Goal: Task Accomplishment & Management: Use online tool/utility

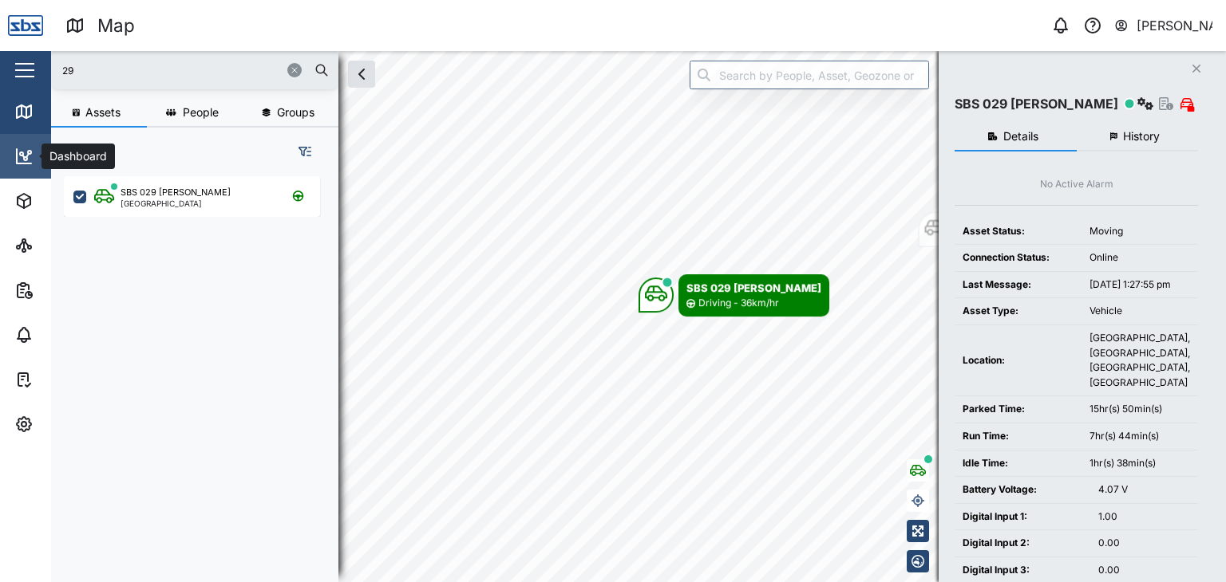
scroll to position [386, 249]
click at [22, 156] on icon at bounding box center [23, 157] width 2 height 2
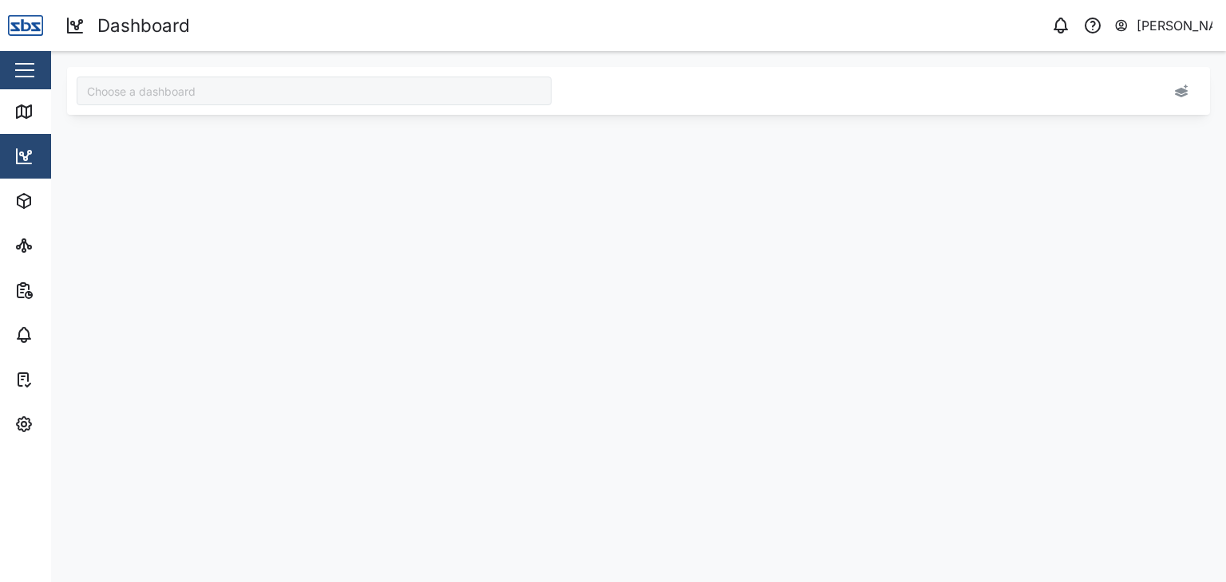
type input "Odometer Update"
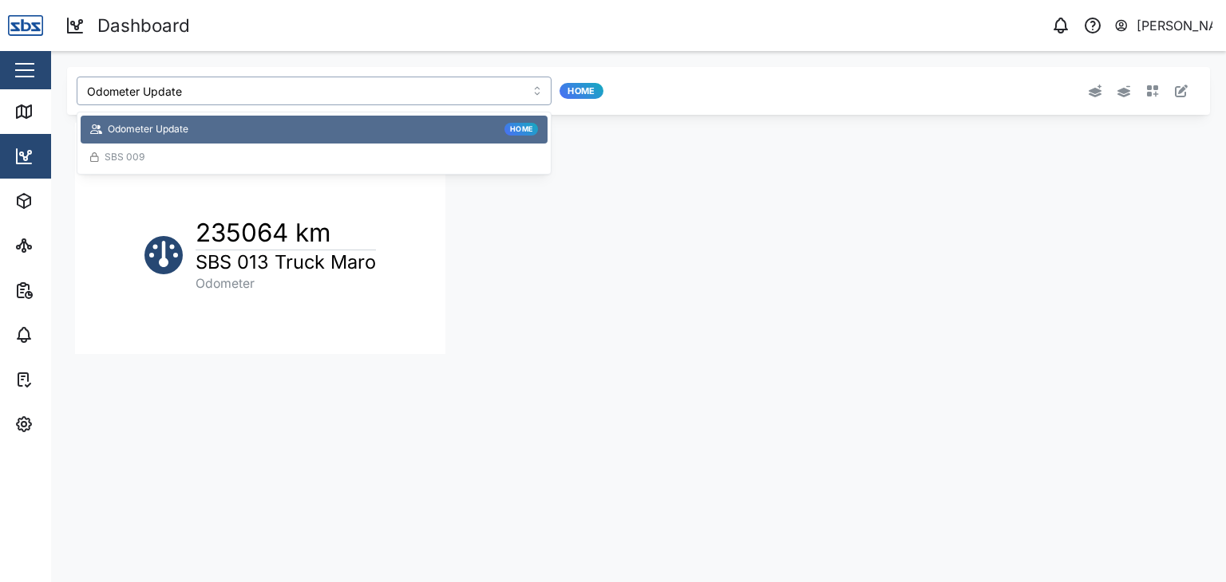
click at [533, 90] on input "Odometer Update" at bounding box center [314, 91] width 475 height 29
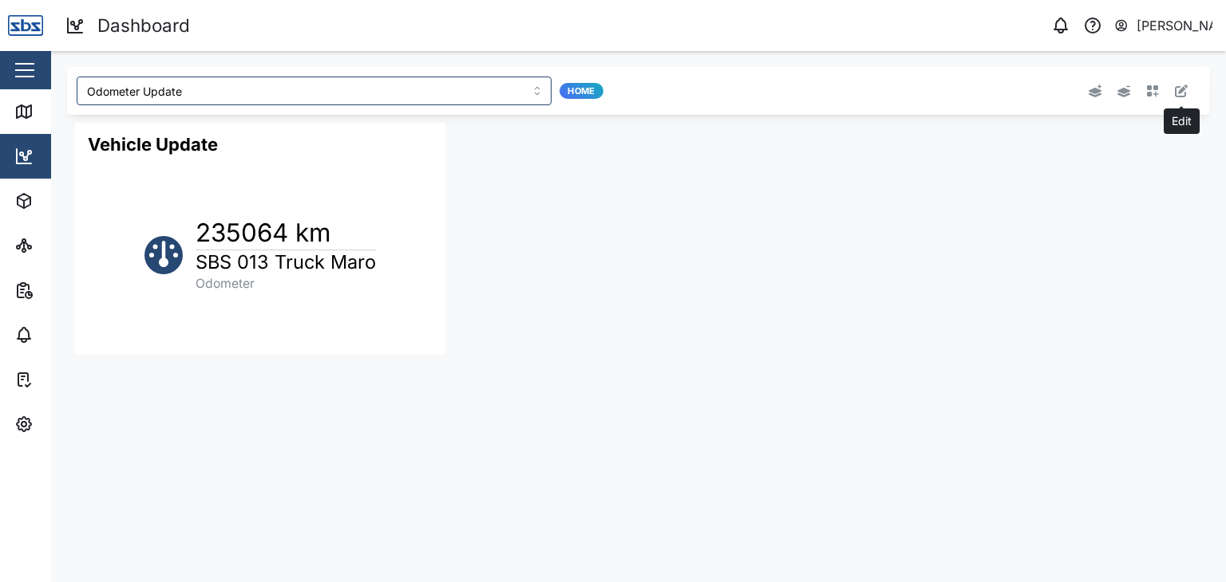
click at [1178, 88] on icon "button" at bounding box center [1181, 91] width 13 height 13
click at [408, 140] on button "button" at bounding box center [412, 134] width 22 height 22
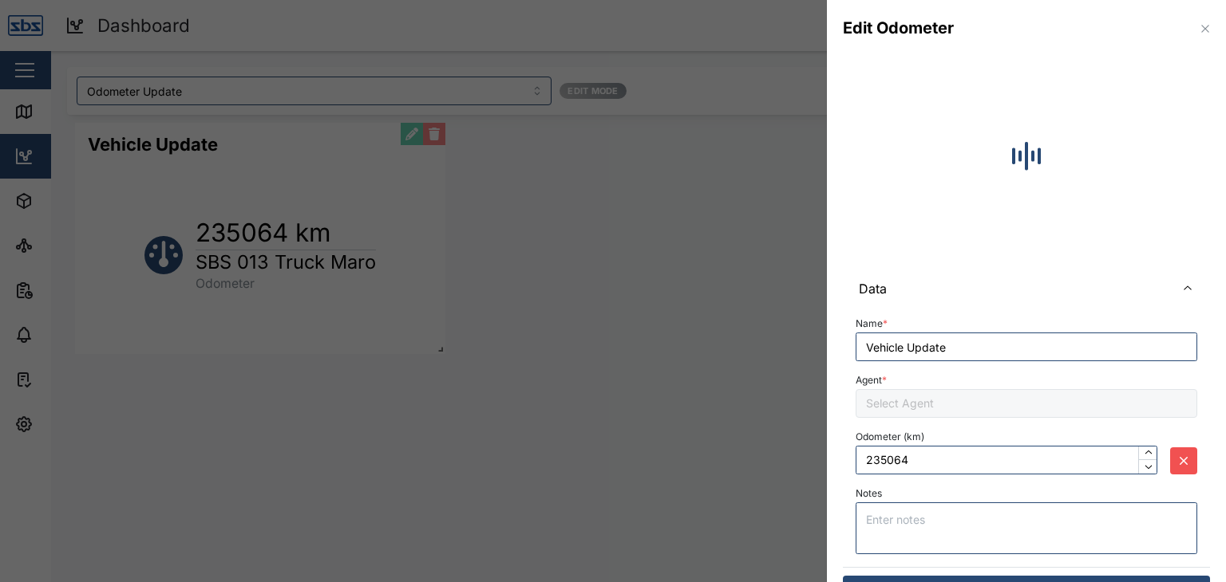
type input "239153"
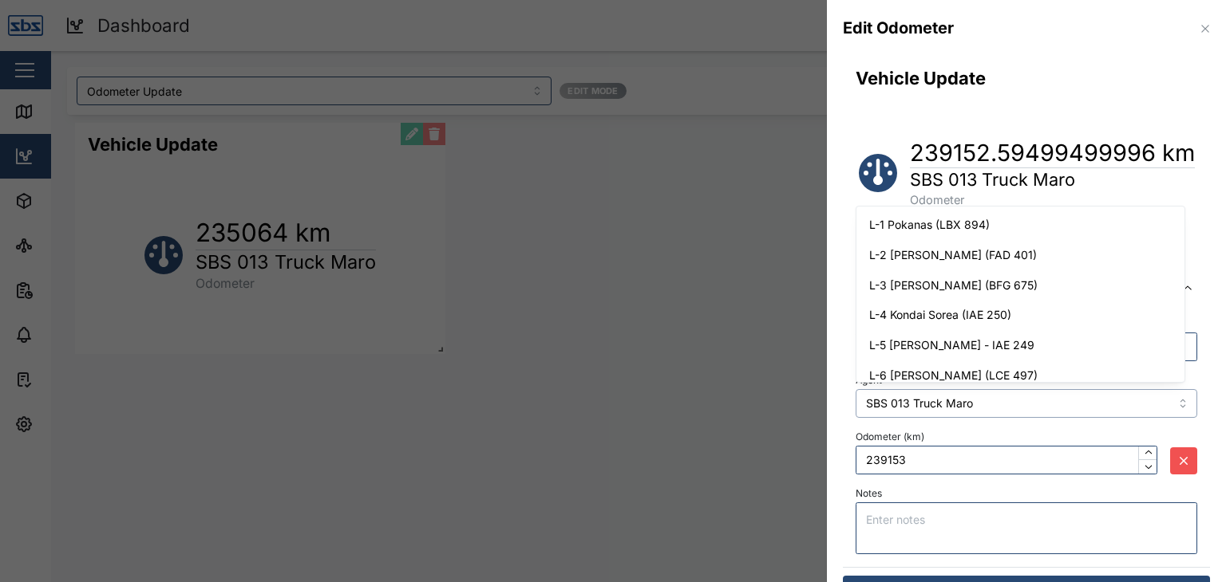
click at [1171, 404] on input "SBS 013 Truck Maro" at bounding box center [1026, 403] width 342 height 29
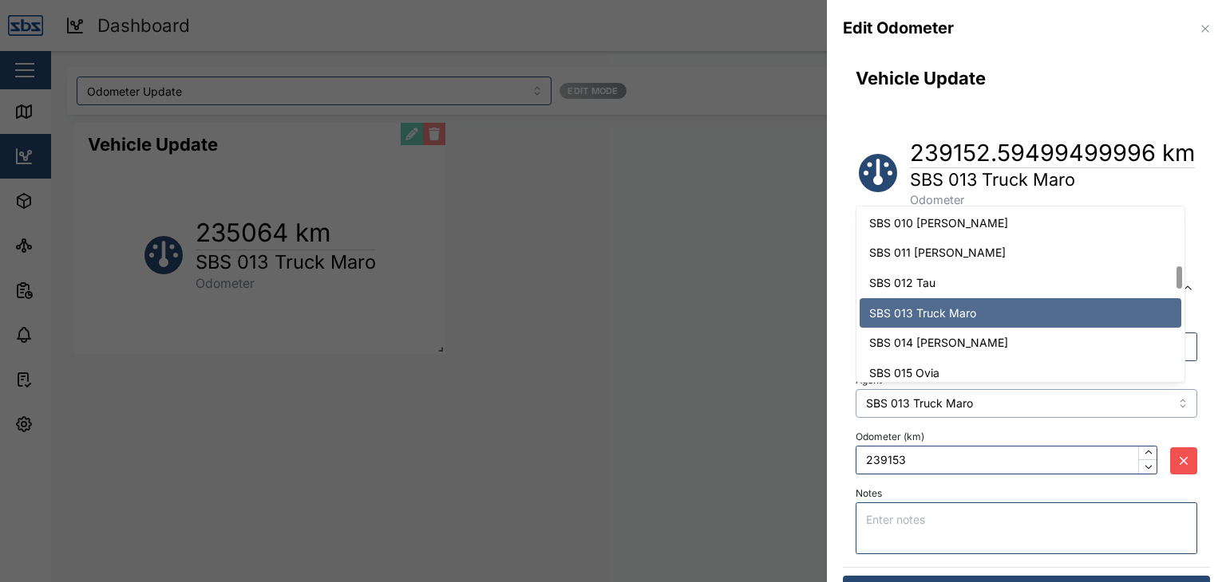
scroll to position [403, 0]
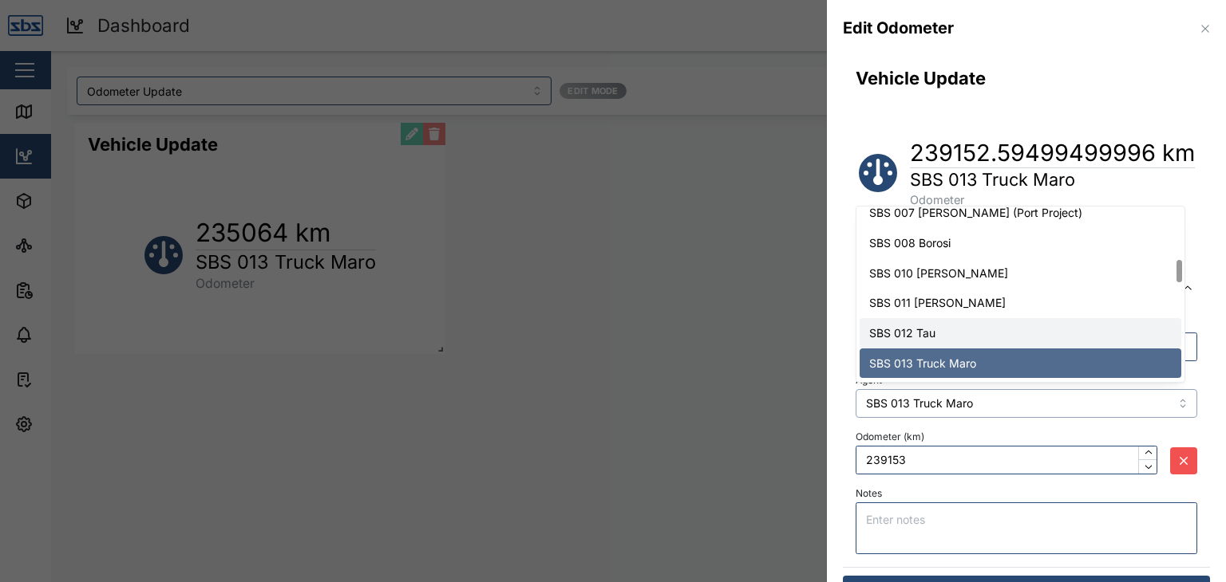
type input "SBS 012 Tau"
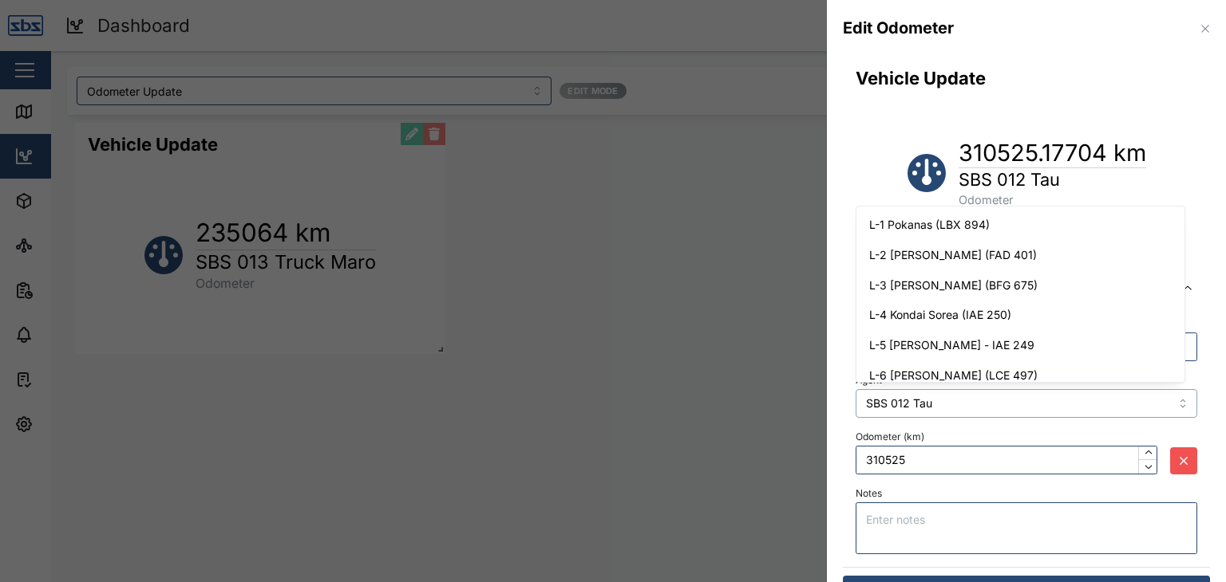
click at [1173, 401] on input "SBS 012 Tau" at bounding box center [1026, 403] width 342 height 29
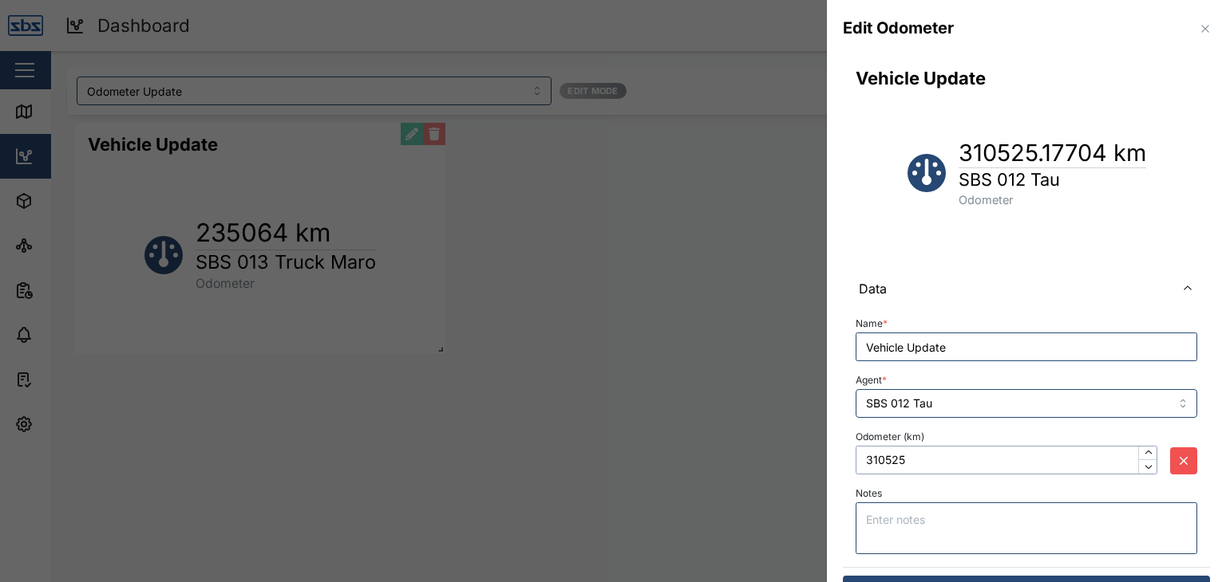
drag, startPoint x: 920, startPoint y: 461, endPoint x: 862, endPoint y: 456, distance: 58.5
click at [862, 456] on input "310525" at bounding box center [1006, 460] width 302 height 29
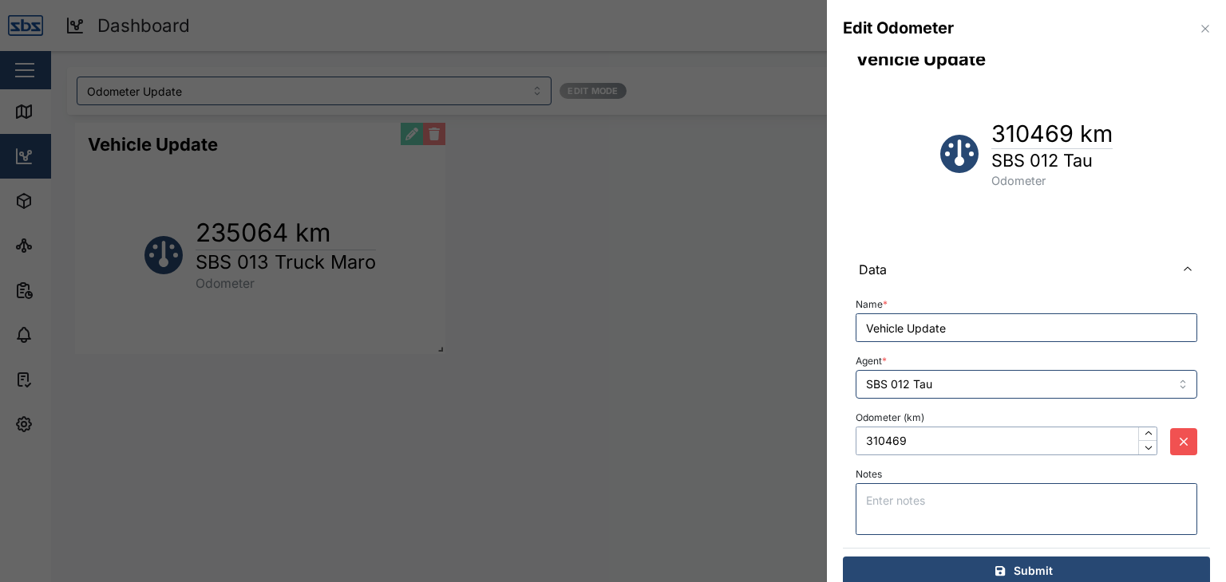
scroll to position [38, 0]
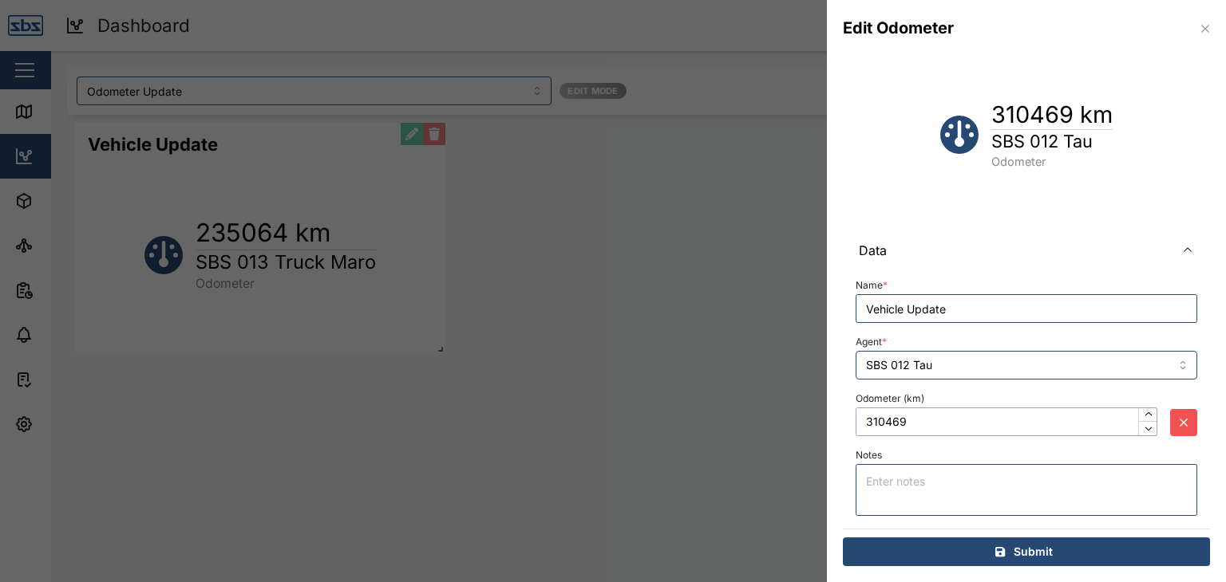
type input "310469"
click at [1037, 550] on span "Submit" at bounding box center [1032, 552] width 39 height 27
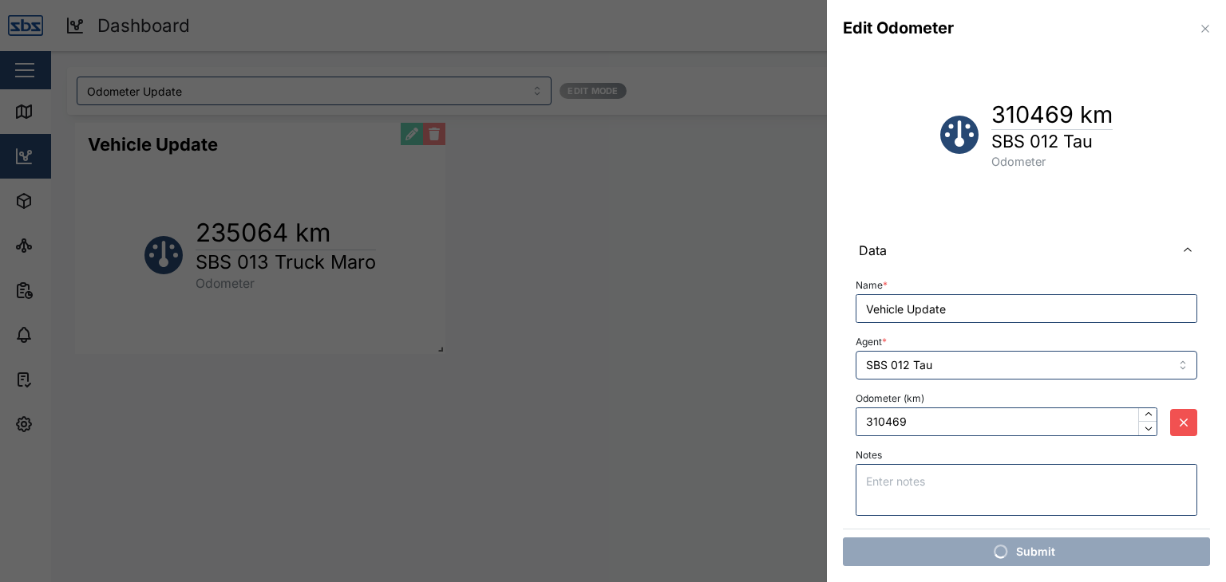
scroll to position [0, 0]
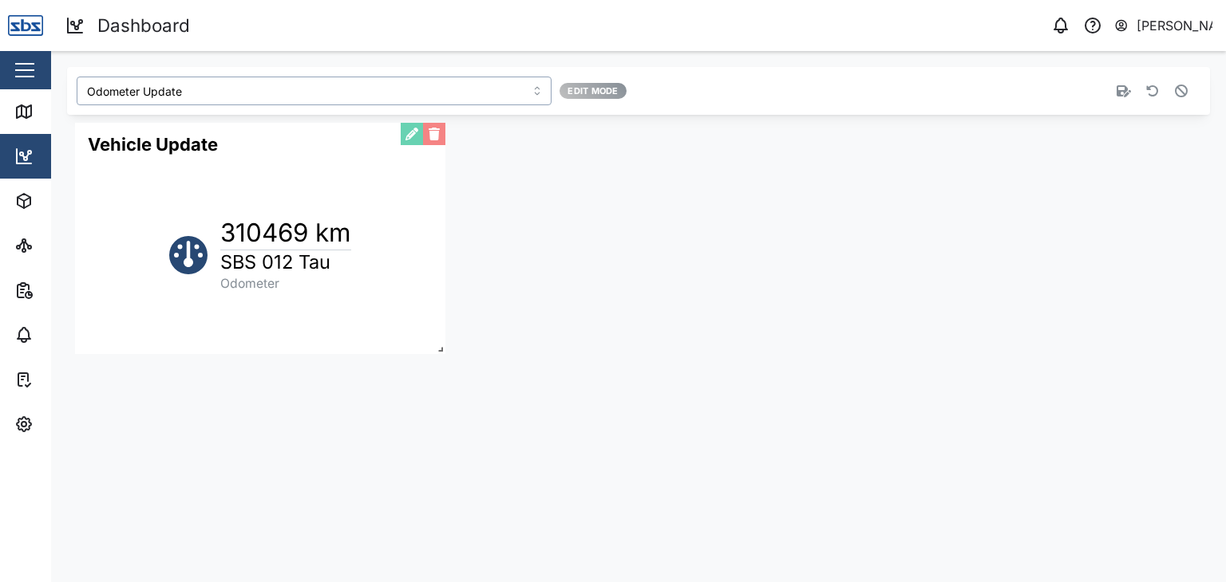
click at [231, 101] on input "Odometer Update" at bounding box center [314, 91] width 475 height 29
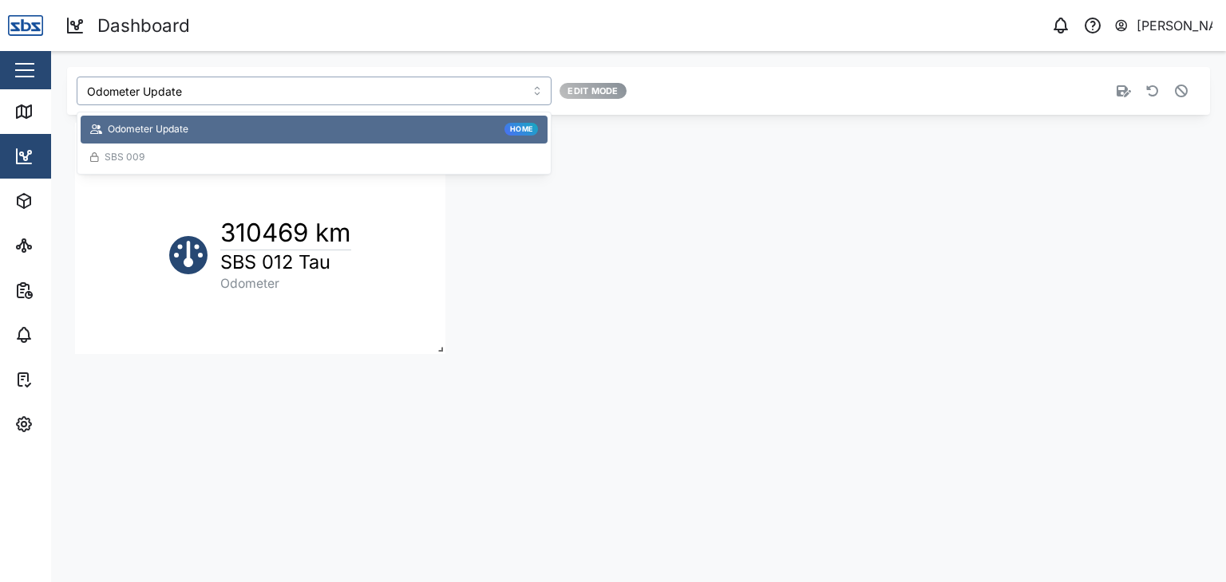
click at [227, 128] on div "Odometer Update Home" at bounding box center [314, 129] width 448 height 15
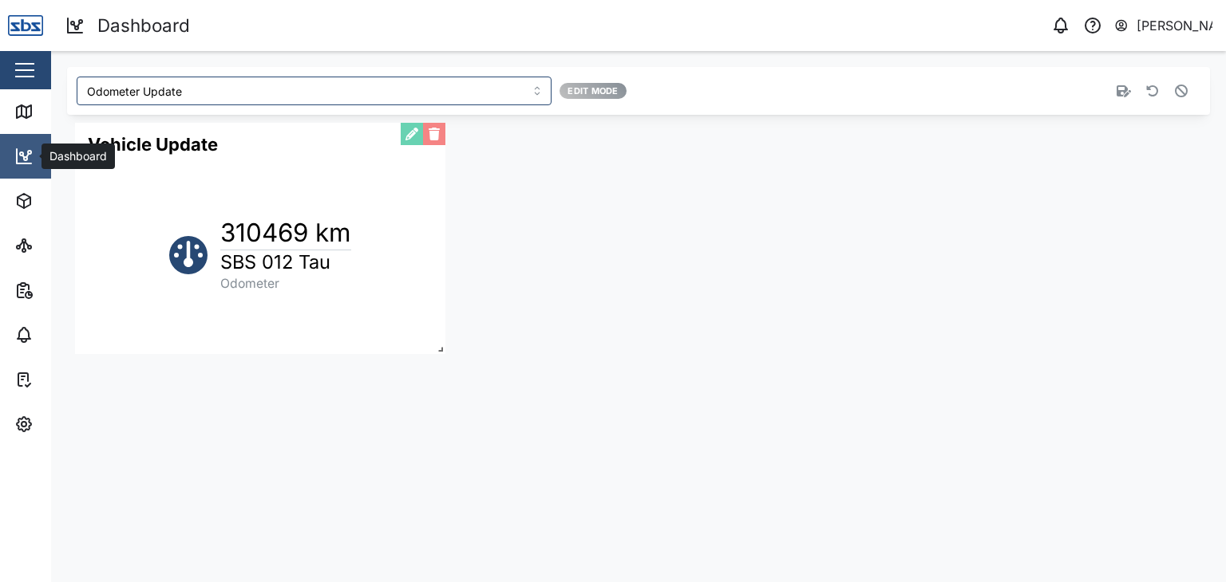
click at [20, 158] on icon at bounding box center [23, 156] width 19 height 19
click at [599, 96] on span "Edit Mode" at bounding box center [592, 91] width 50 height 14
click at [597, 91] on span "Edit Mode" at bounding box center [592, 91] width 50 height 14
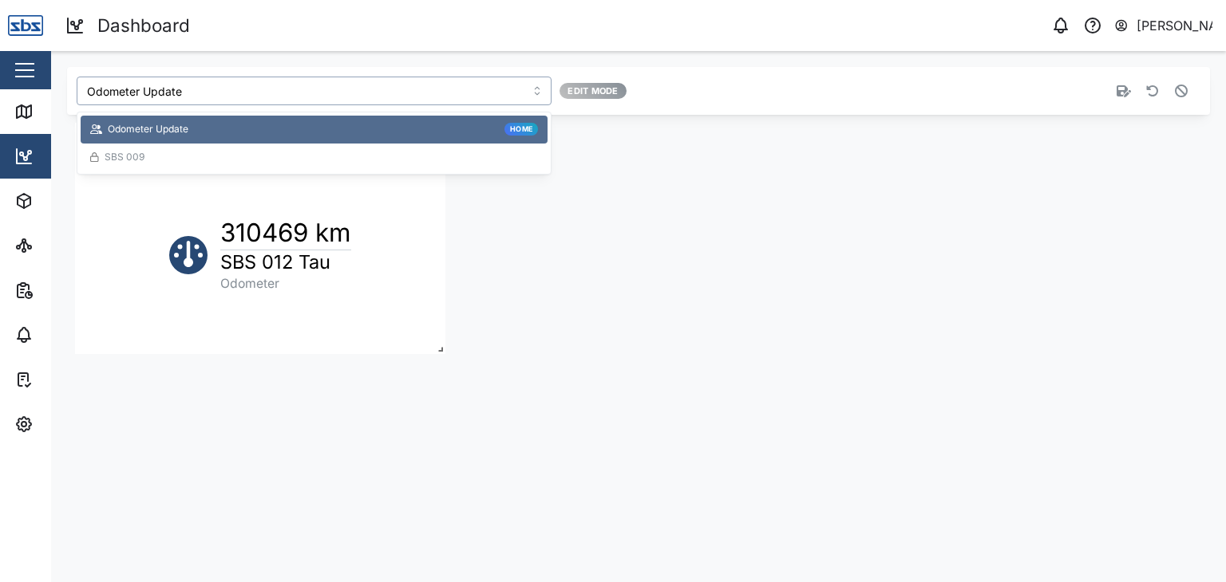
click at [545, 87] on input "Odometer Update" at bounding box center [314, 91] width 475 height 29
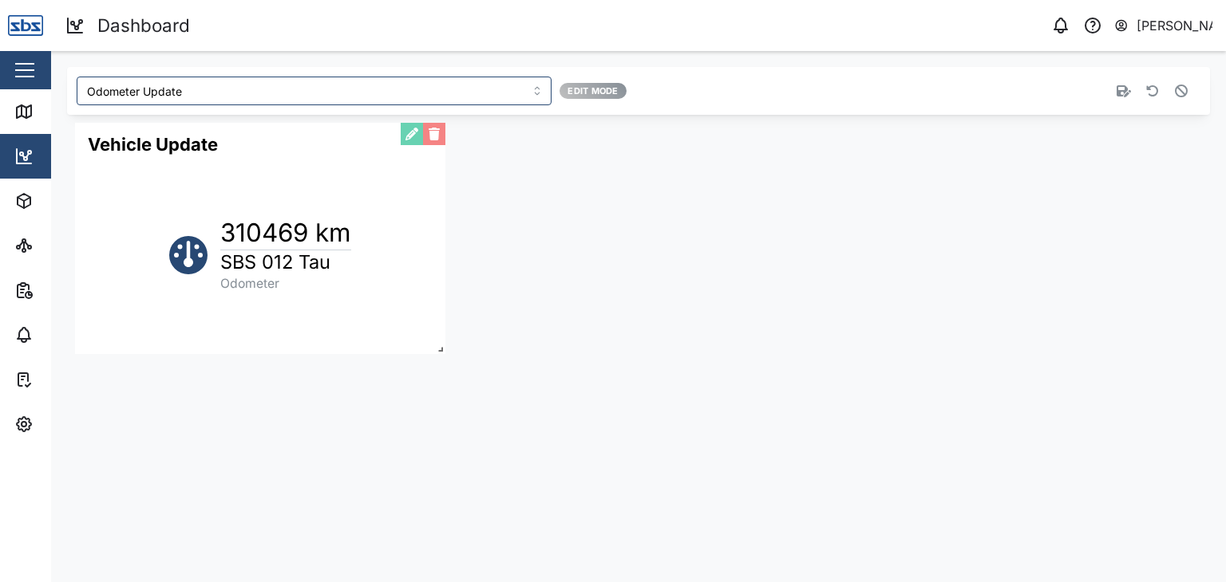
click at [251, 265] on div "Vehicle Update 310469 km SBS 012 Tau Odometer" at bounding box center [260, 238] width 370 height 231
click at [31, 116] on icon at bounding box center [24, 111] width 14 height 13
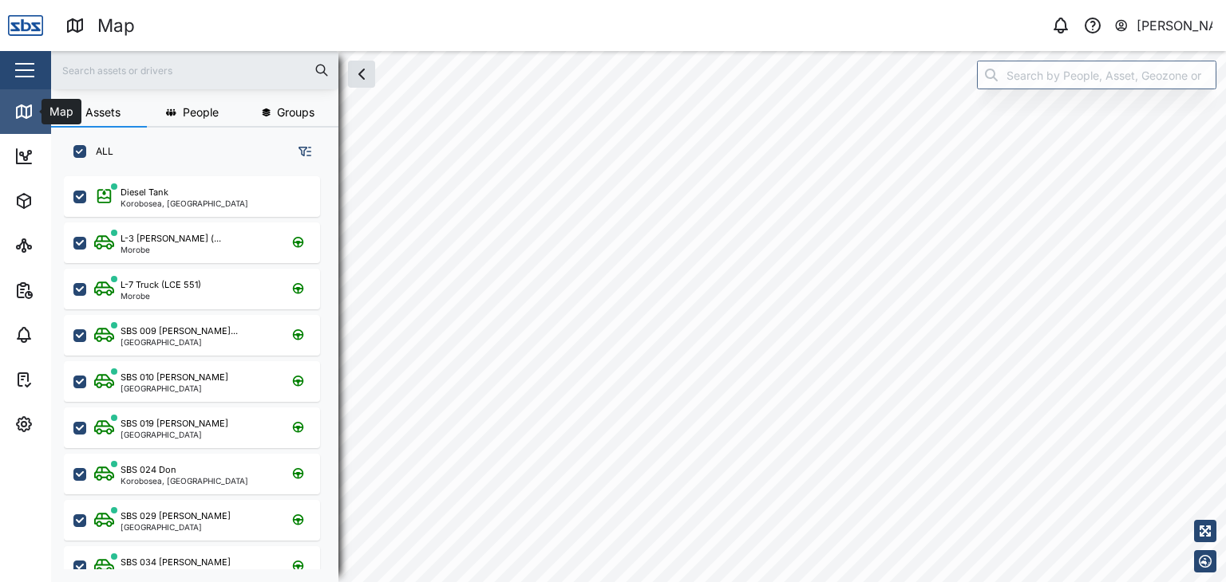
scroll to position [386, 249]
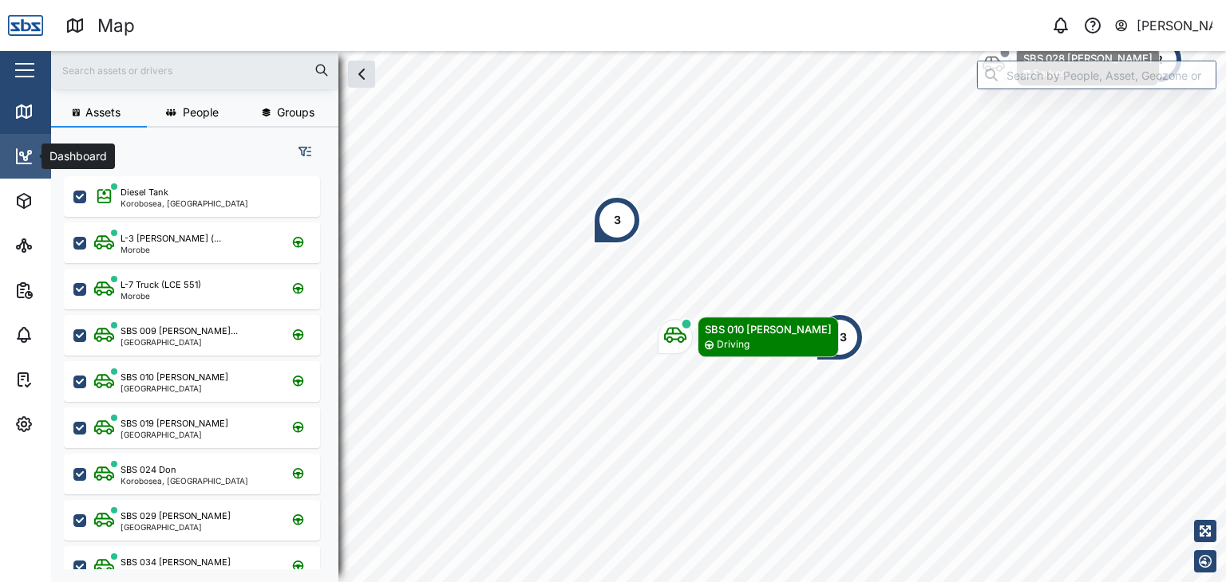
click at [18, 159] on icon at bounding box center [23, 156] width 19 height 19
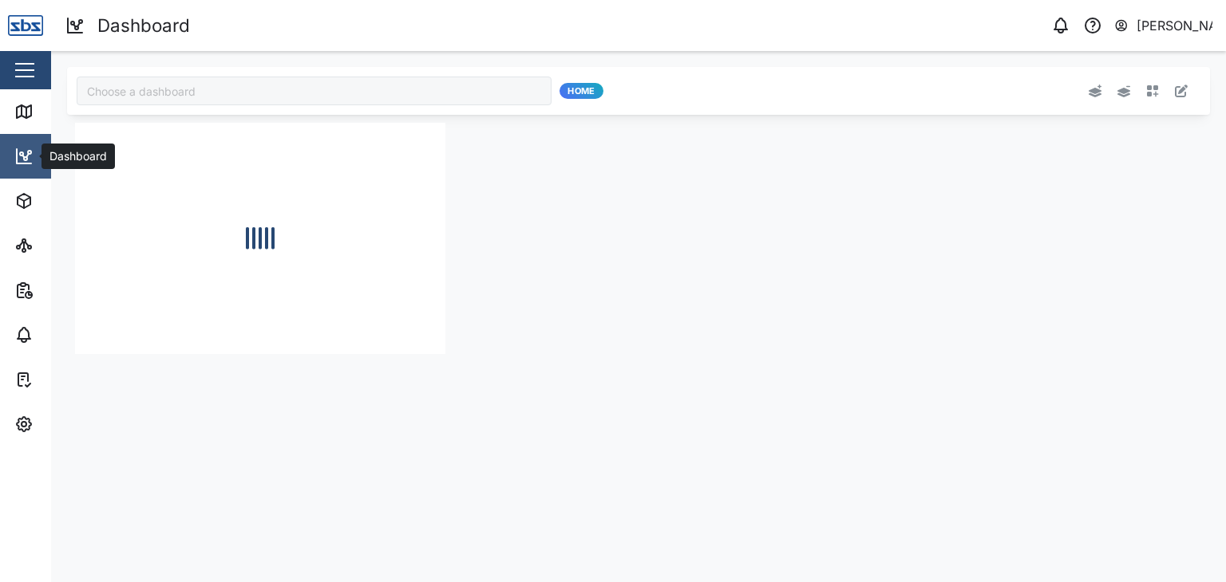
type input "Odometer Update"
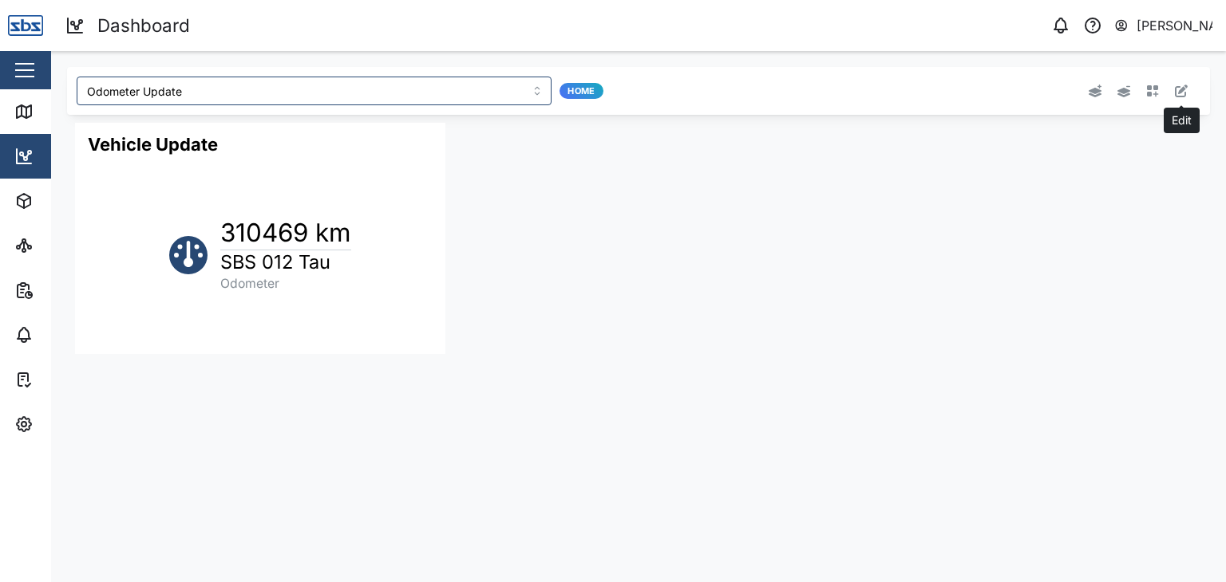
click at [1182, 90] on icon "button" at bounding box center [1181, 91] width 13 height 13
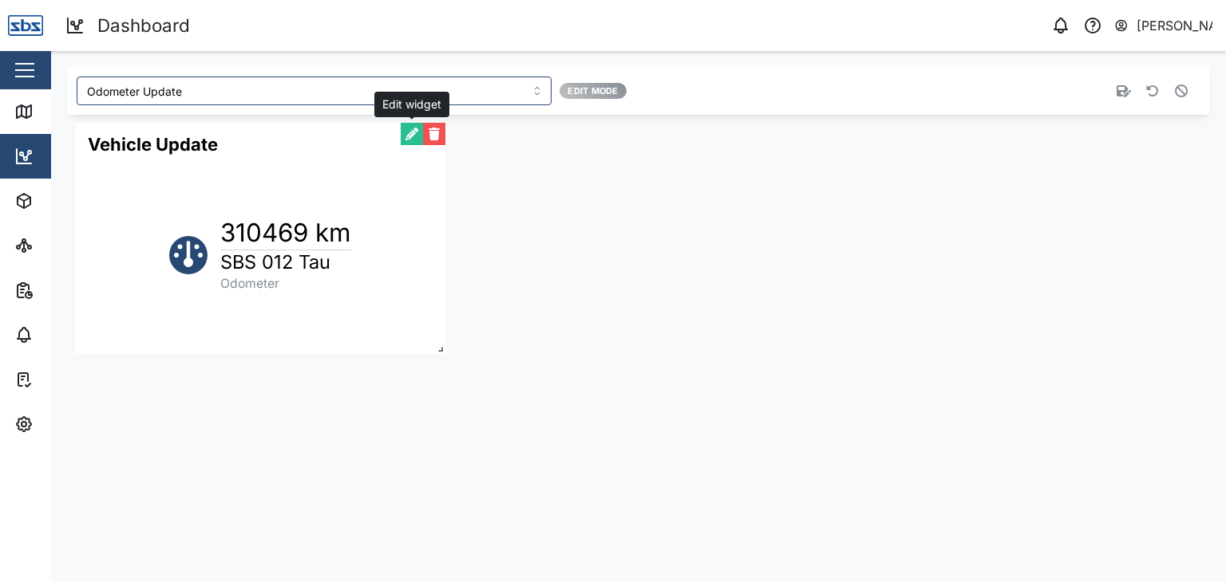
click at [405, 135] on button "button" at bounding box center [412, 134] width 22 height 22
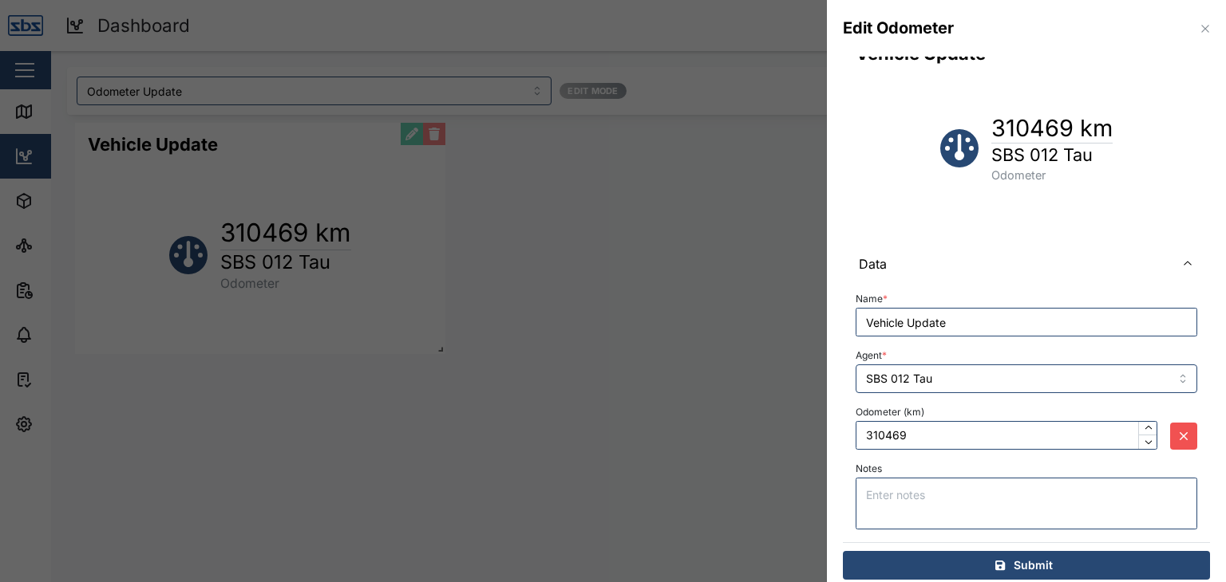
scroll to position [38, 0]
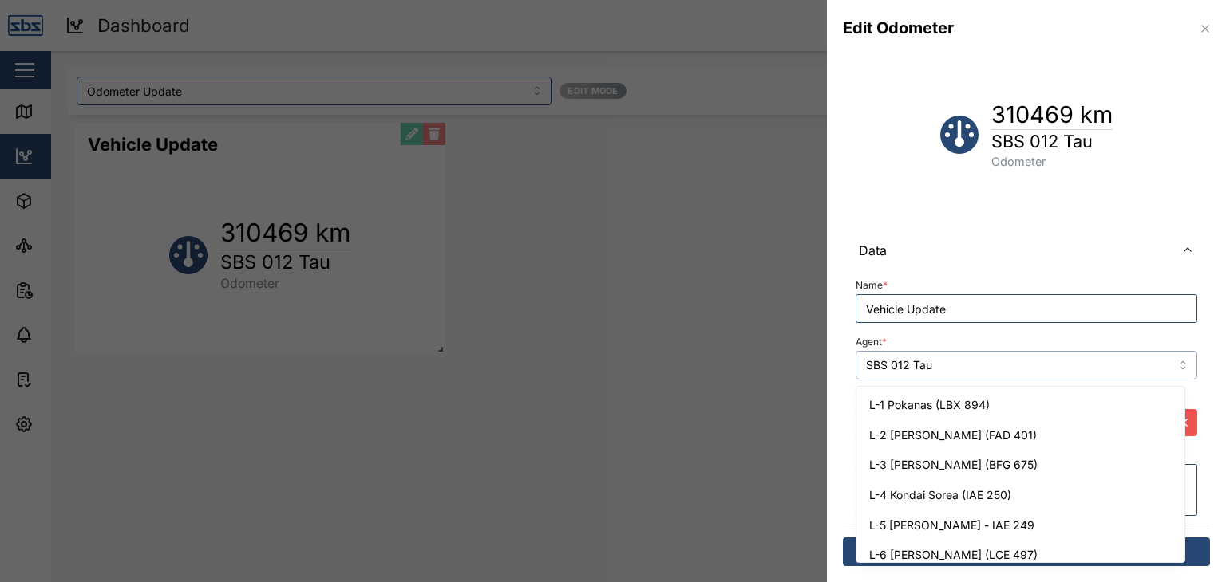
click at [1168, 365] on input "SBS 012 Tau" at bounding box center [1026, 365] width 342 height 29
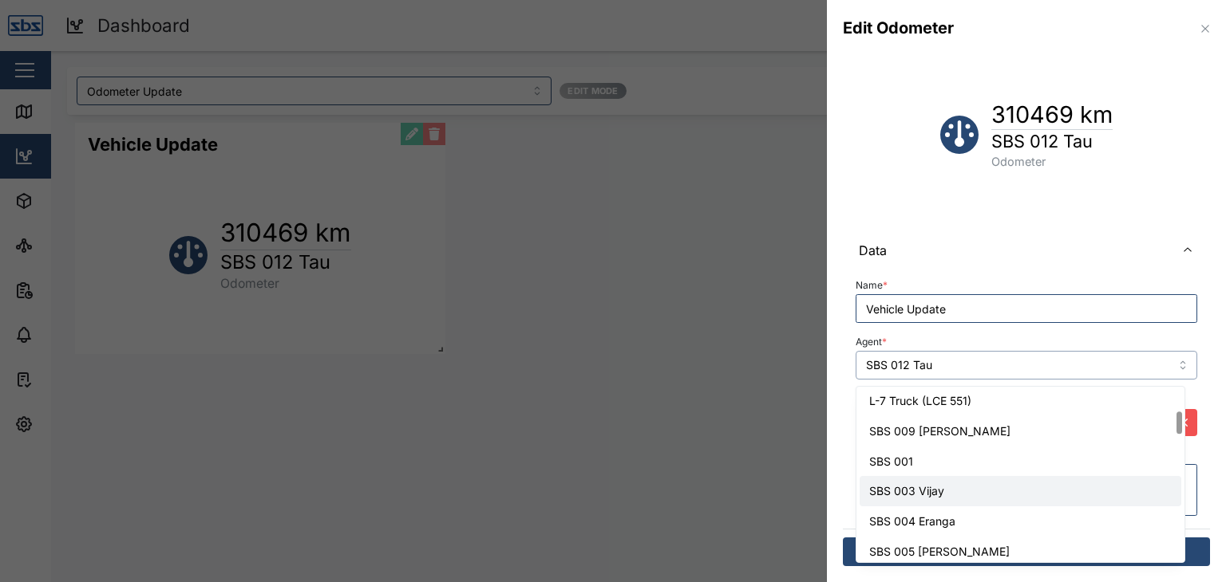
scroll to position [147, 0]
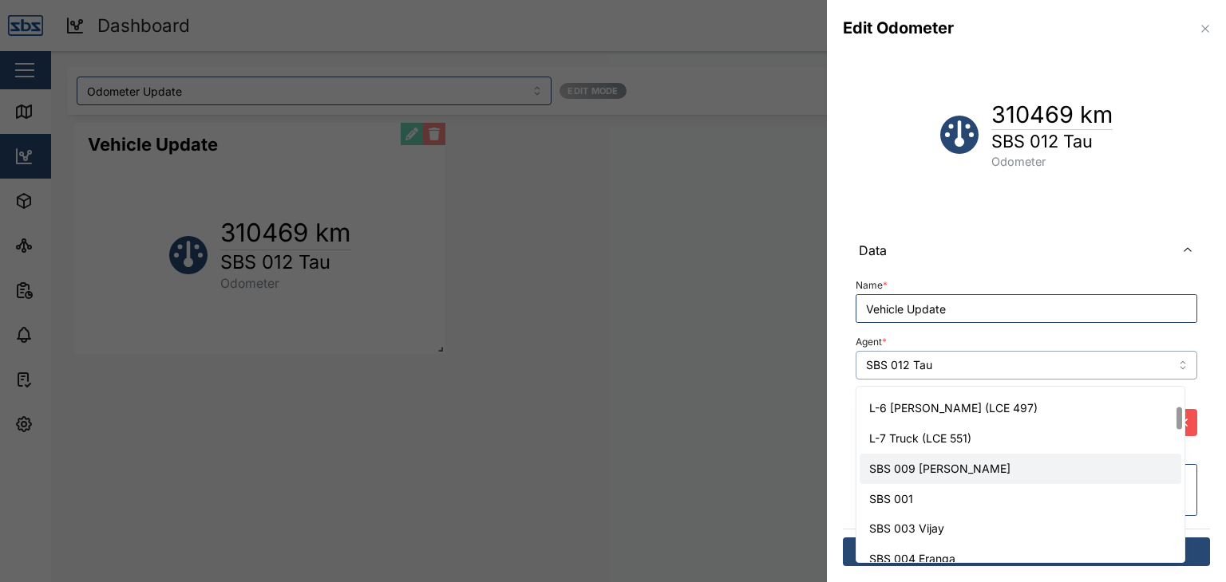
type input "SBS 009 [PERSON_NAME]"
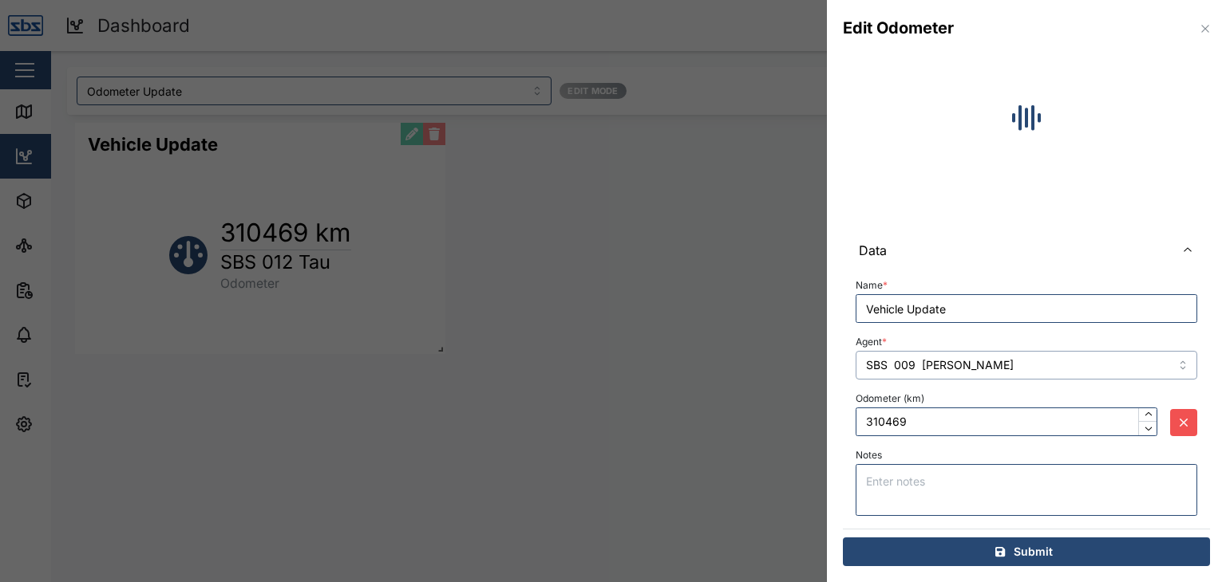
type input "170205"
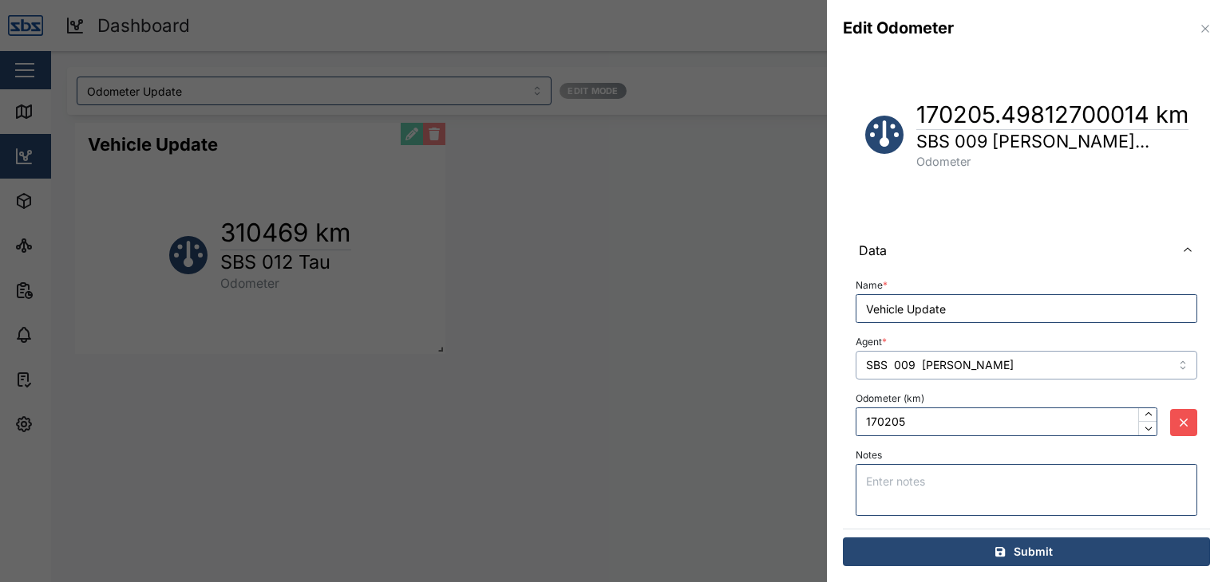
type input "L-2 [PERSON_NAME] (FAD 401)"
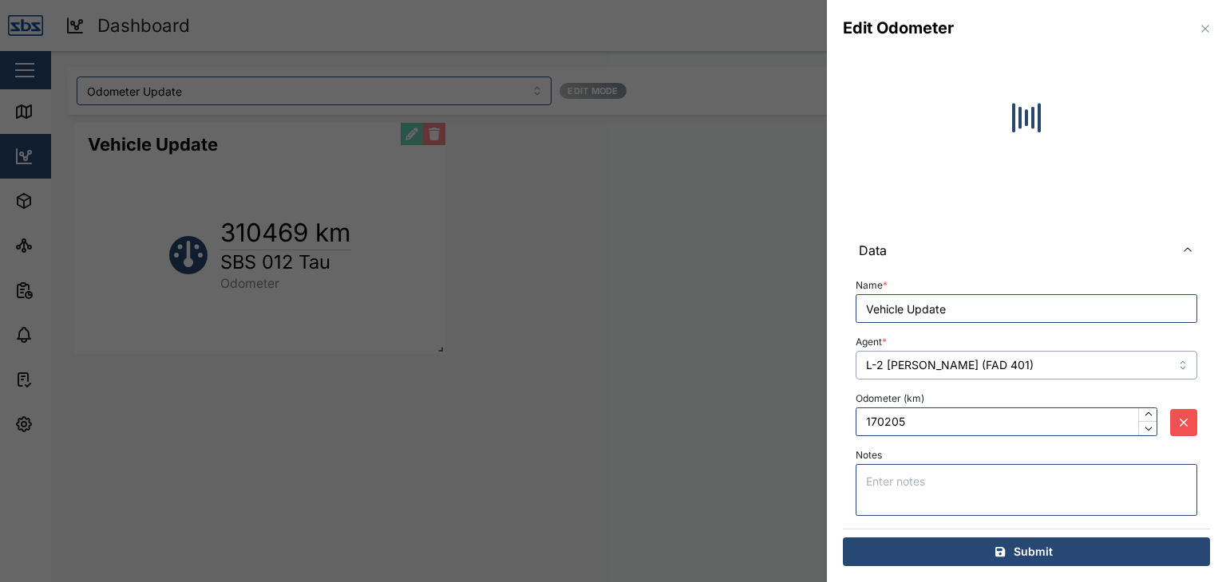
type input "34630"
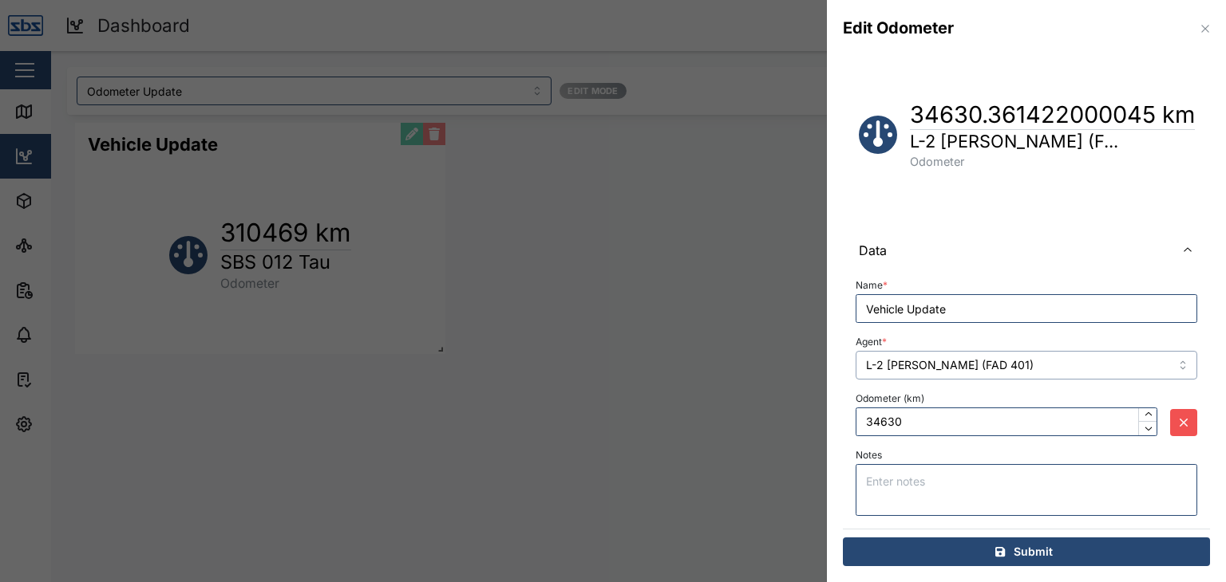
click at [1169, 363] on input "L-2 [PERSON_NAME] (FAD 401)" at bounding box center [1026, 365] width 342 height 29
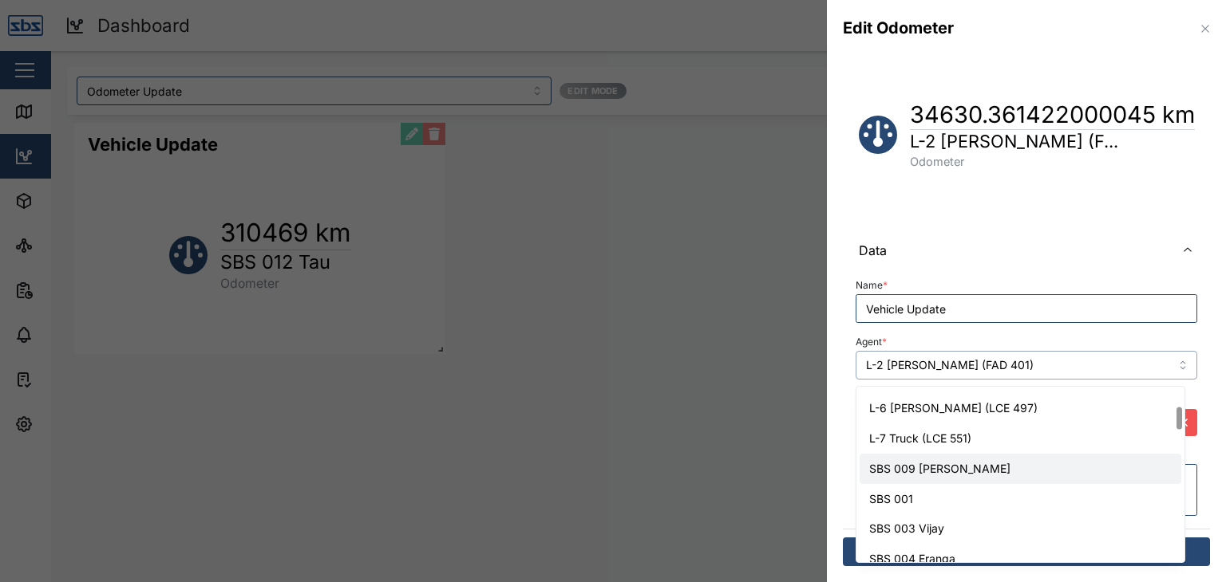
type input "SBS 009 [PERSON_NAME]"
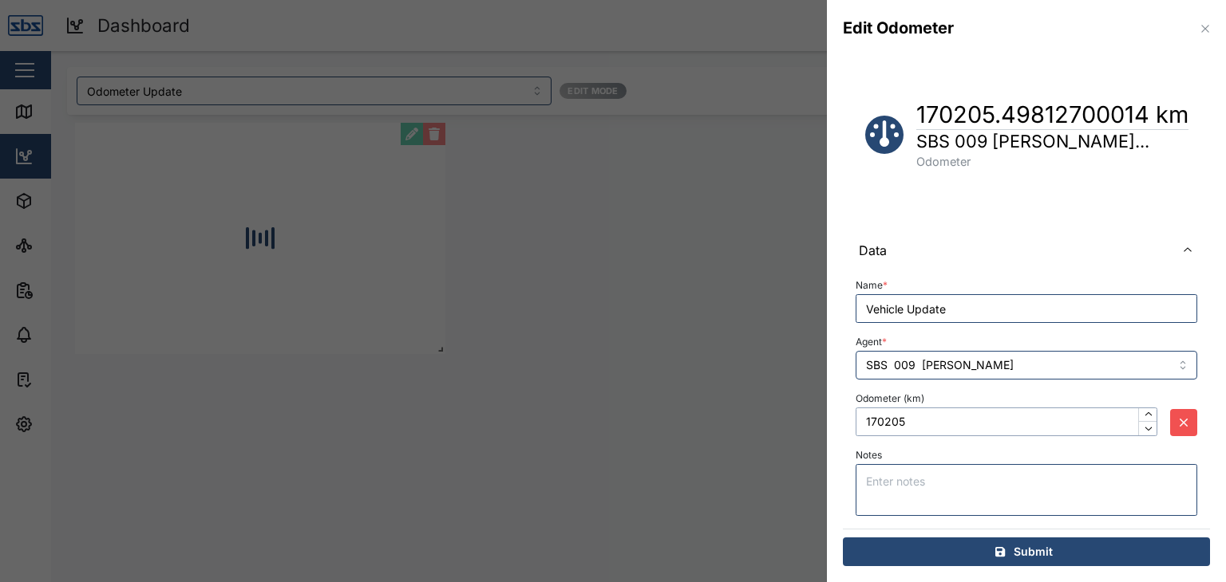
drag, startPoint x: 913, startPoint y: 424, endPoint x: 833, endPoint y: 416, distance: 80.2
click at [833, 416] on div "Vehicle Update 170205.49812700014 km SBS 009 [PERSON_NAME]... Odometer Data Nam…" at bounding box center [1026, 300] width 399 height 564
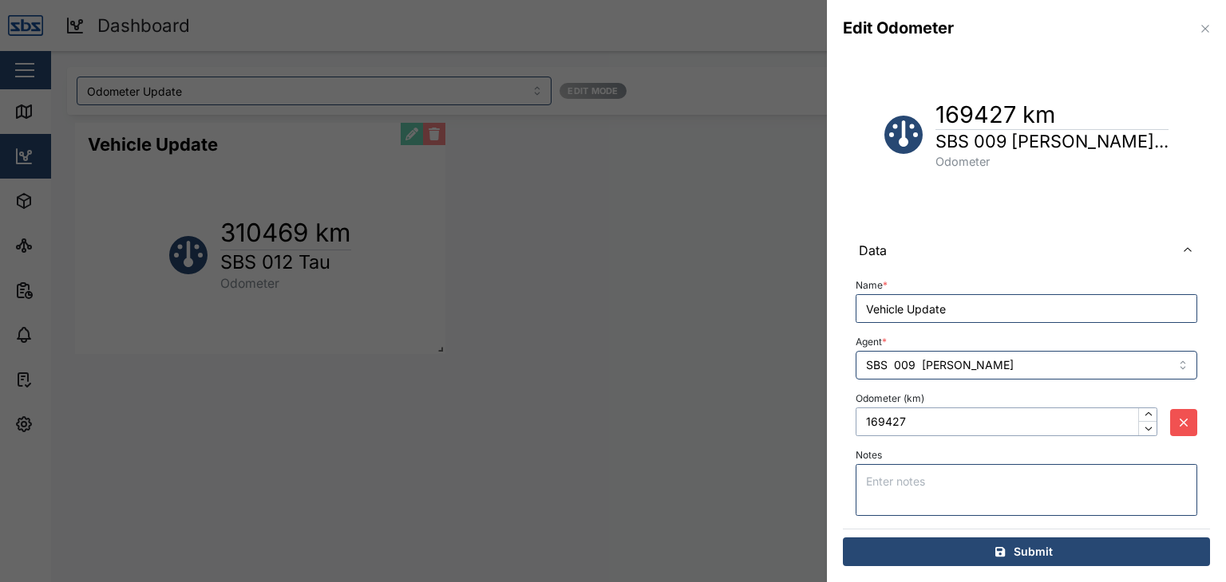
type input "169427"
click at [1038, 549] on span "Submit" at bounding box center [1032, 552] width 39 height 27
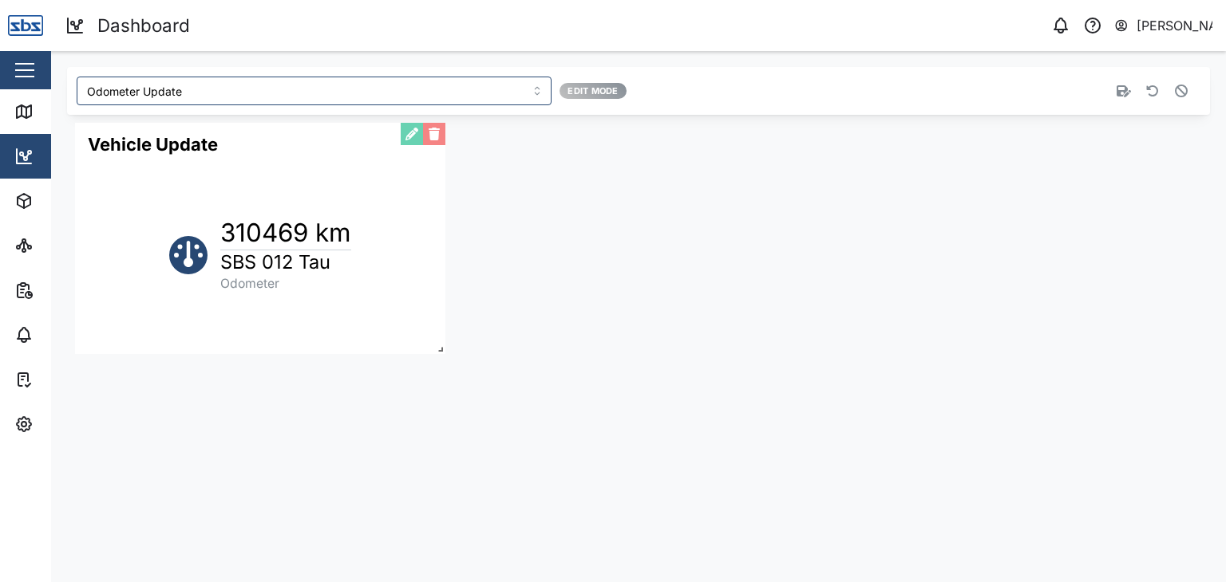
scroll to position [0, 0]
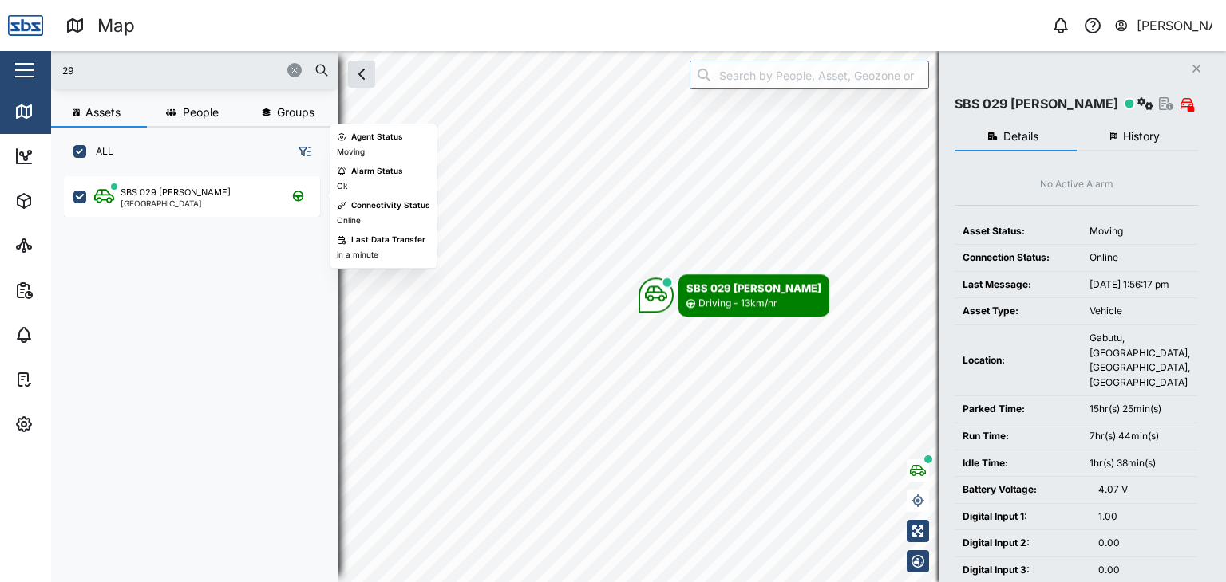
scroll to position [386, 249]
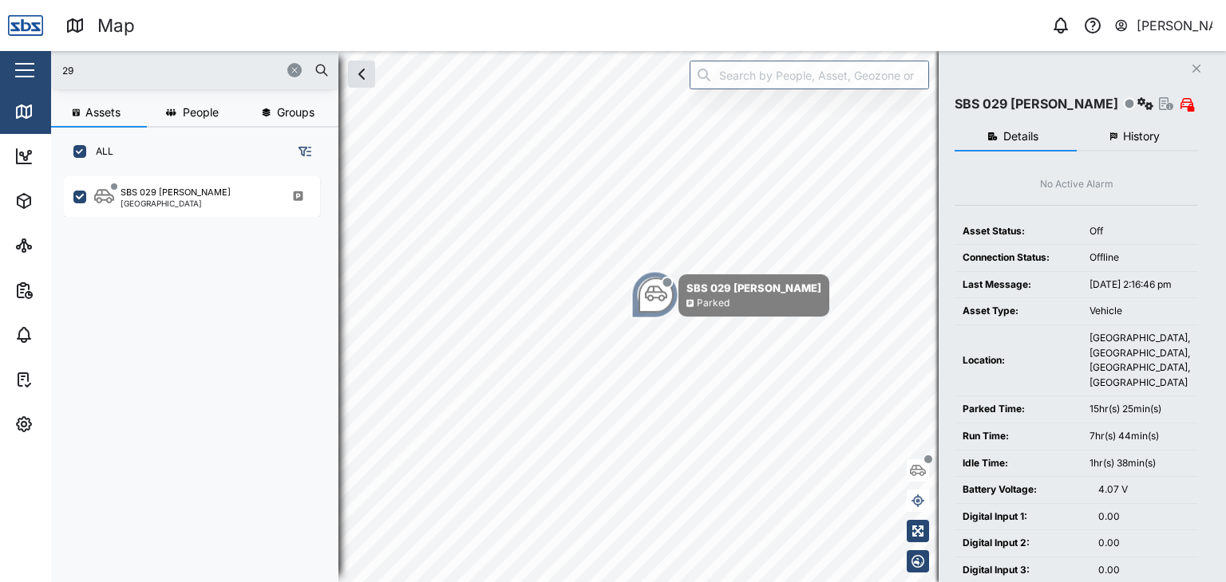
drag, startPoint x: 80, startPoint y: 65, endPoint x: 10, endPoint y: 65, distance: 70.2
click at [10, 65] on div "Map 0 [PERSON_NAME] Close Map Dashboard Assets ATS Camera Generator Personnel T…" at bounding box center [613, 291] width 1226 height 582
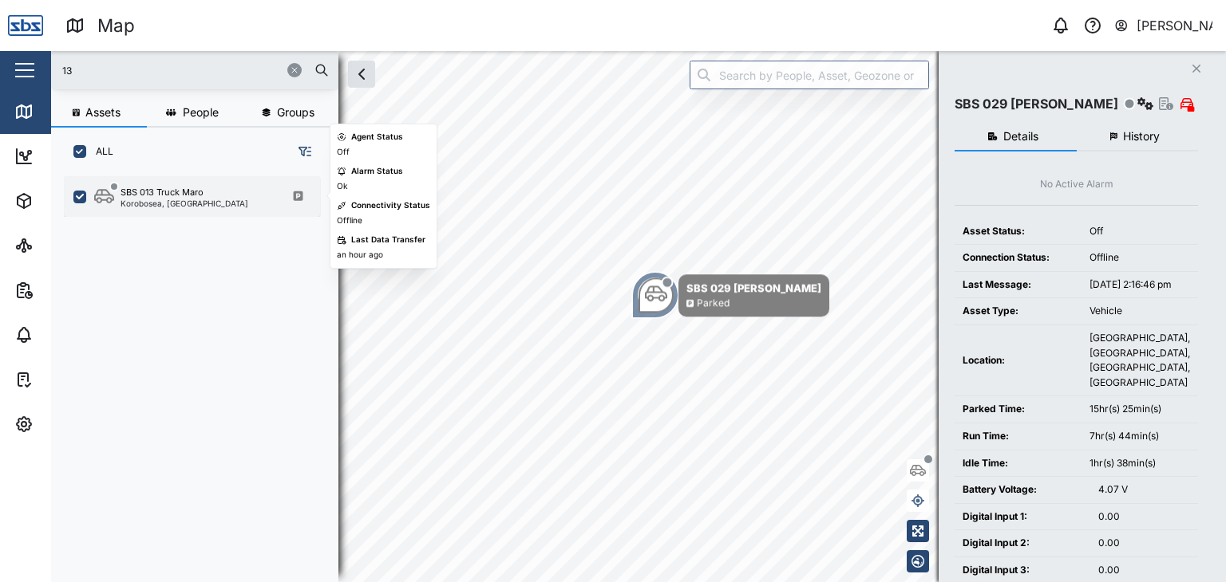
click at [160, 196] on div "SBS 013 Truck Maro" at bounding box center [161, 193] width 83 height 14
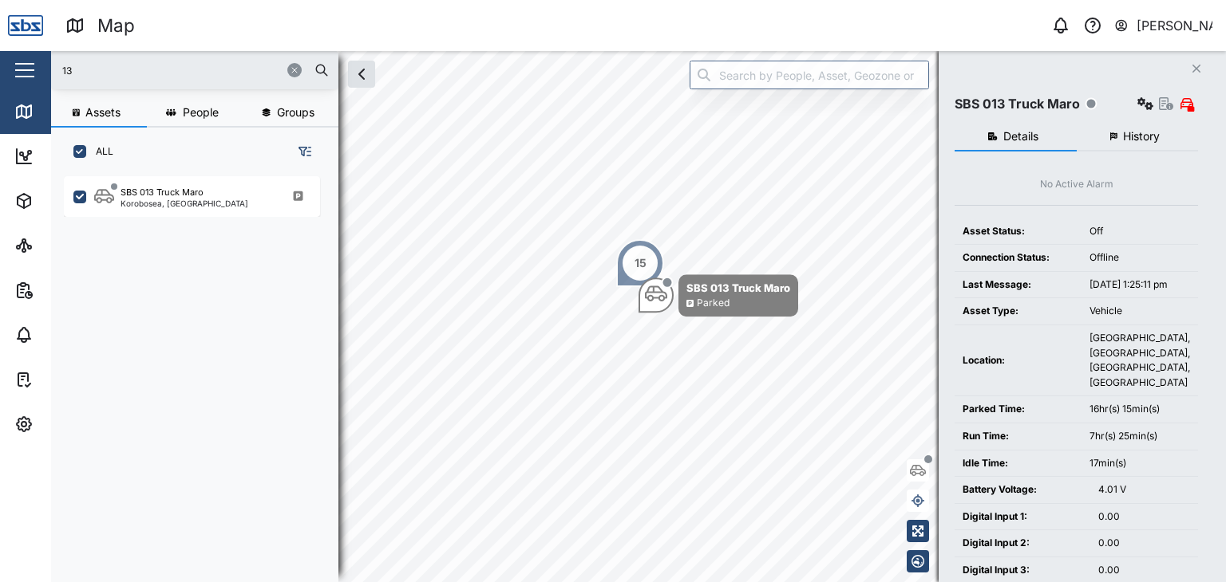
drag, startPoint x: 53, startPoint y: 60, endPoint x: 24, endPoint y: 60, distance: 28.7
click at [24, 60] on div "Map 0 [PERSON_NAME] Close Map Dashboard Assets ATS Camera Generator Personnel T…" at bounding box center [613, 291] width 1226 height 582
type input "16"
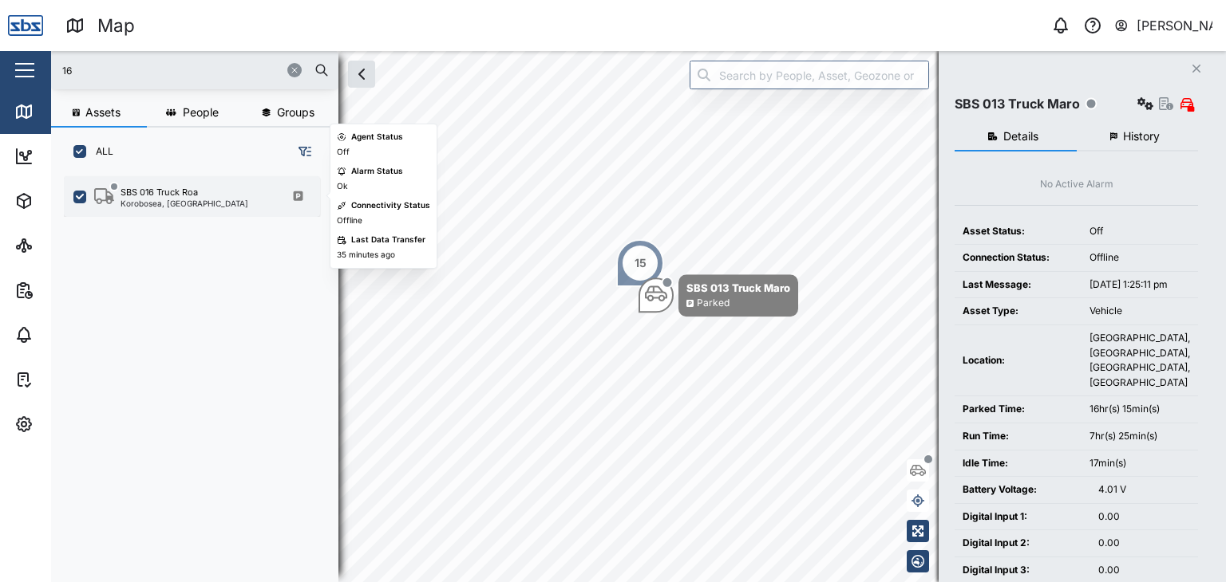
click at [162, 201] on div "Korobosea, [GEOGRAPHIC_DATA]" at bounding box center [184, 203] width 128 height 8
